Goal: Navigation & Orientation: Find specific page/section

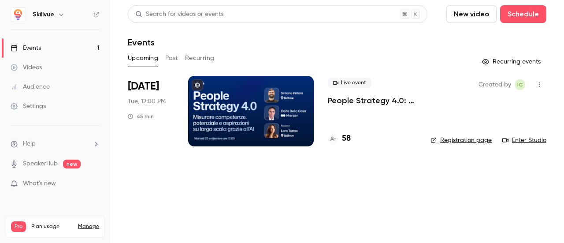
click at [48, 70] on link "Videos" at bounding box center [55, 67] width 110 height 19
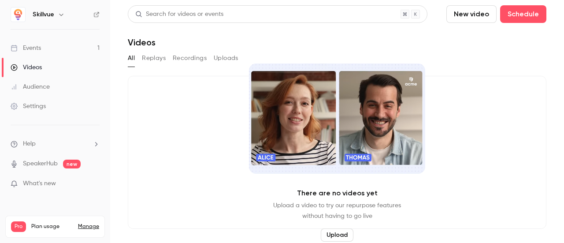
click at [200, 60] on button "Recordings" at bounding box center [190, 58] width 34 height 14
